Goal: Information Seeking & Learning: Learn about a topic

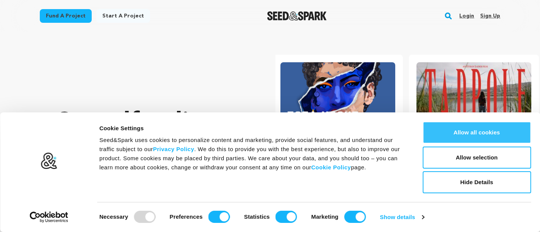
scroll to position [0, 142]
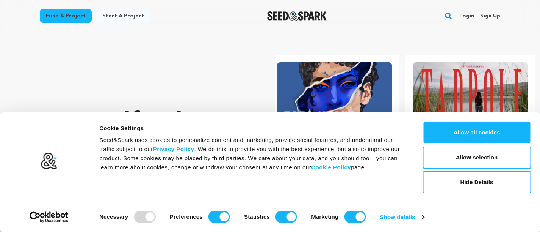
click at [467, 18] on link "Login" at bounding box center [466, 16] width 15 height 12
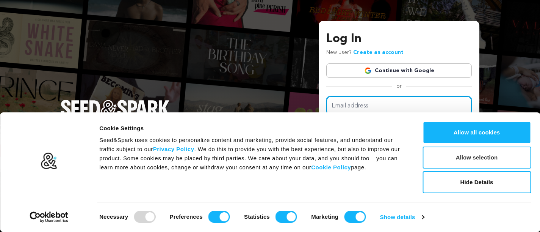
type input "aymie@lotusshark.com"
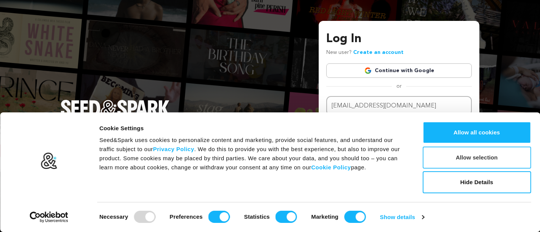
click at [478, 158] on button "Allow selection" at bounding box center [477, 157] width 108 height 22
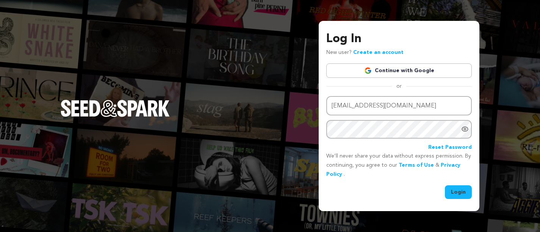
click at [463, 191] on button "Login" at bounding box center [458, 192] width 27 height 14
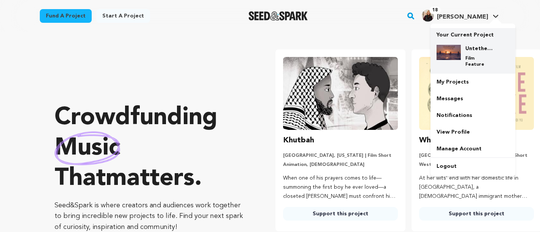
click at [476, 45] on h4 "Untethered" at bounding box center [478, 49] width 27 height 8
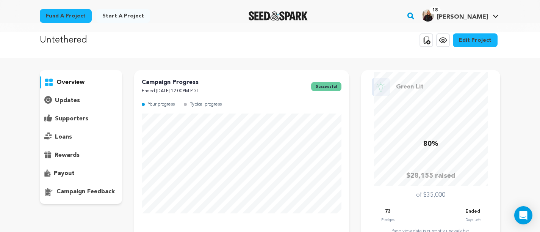
scroll to position [15, 0]
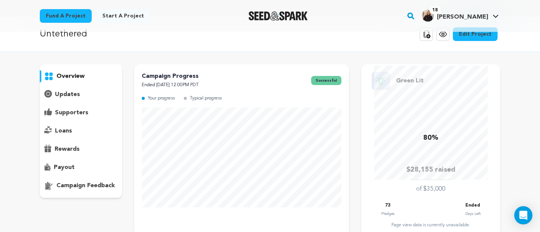
click at [81, 75] on p "overview" at bounding box center [70, 76] width 28 height 9
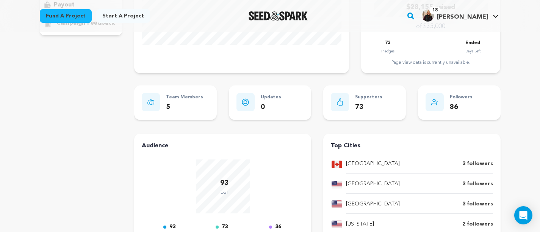
scroll to position [161, 0]
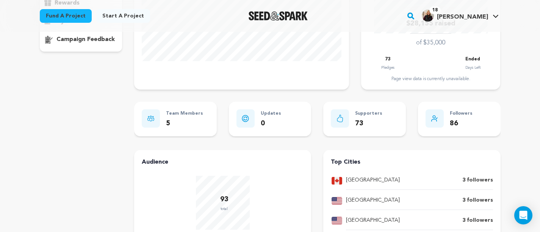
drag, startPoint x: 181, startPoint y: 128, endPoint x: 159, endPoint y: 127, distance: 22.0
click at [159, 127] on div "Team Members 5" at bounding box center [175, 119] width 67 height 20
click at [154, 121] on div at bounding box center [151, 118] width 18 height 18
click at [174, 112] on p "Team Members" at bounding box center [184, 113] width 37 height 9
click at [389, 123] on div "Supporters 73" at bounding box center [364, 119] width 67 height 20
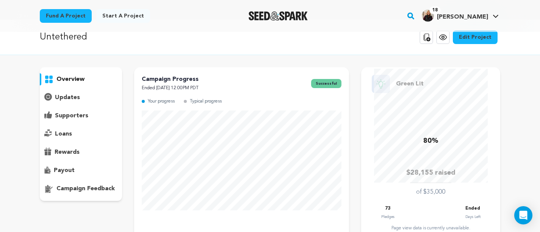
scroll to position [0, 0]
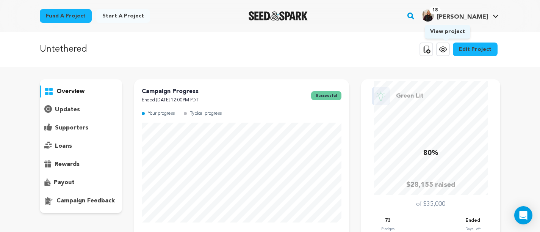
click at [444, 49] on icon at bounding box center [443, 49] width 9 height 9
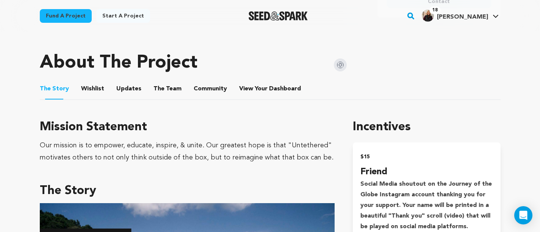
scroll to position [410, 0]
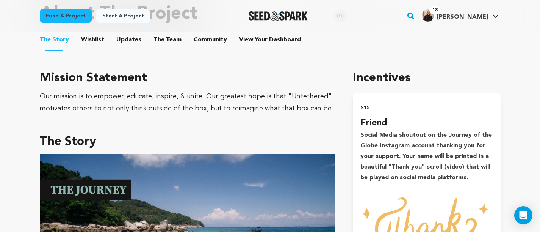
click at [163, 42] on button "The Team" at bounding box center [167, 41] width 18 height 18
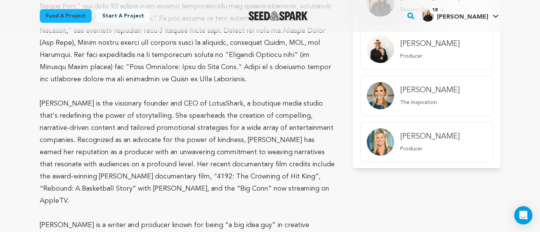
scroll to position [590, 0]
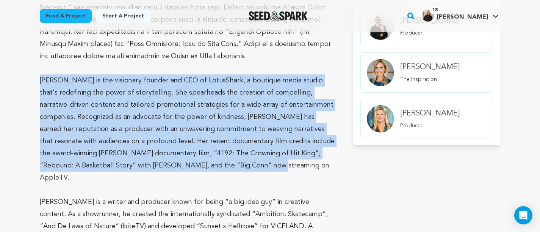
drag, startPoint x: 163, startPoint y: 164, endPoint x: 32, endPoint y: 82, distance: 154.1
copy p "[PERSON_NAME] is the visionary founder and CEO of LotusShark, a boutique media …"
